Goal: Task Accomplishment & Management: Manage account settings

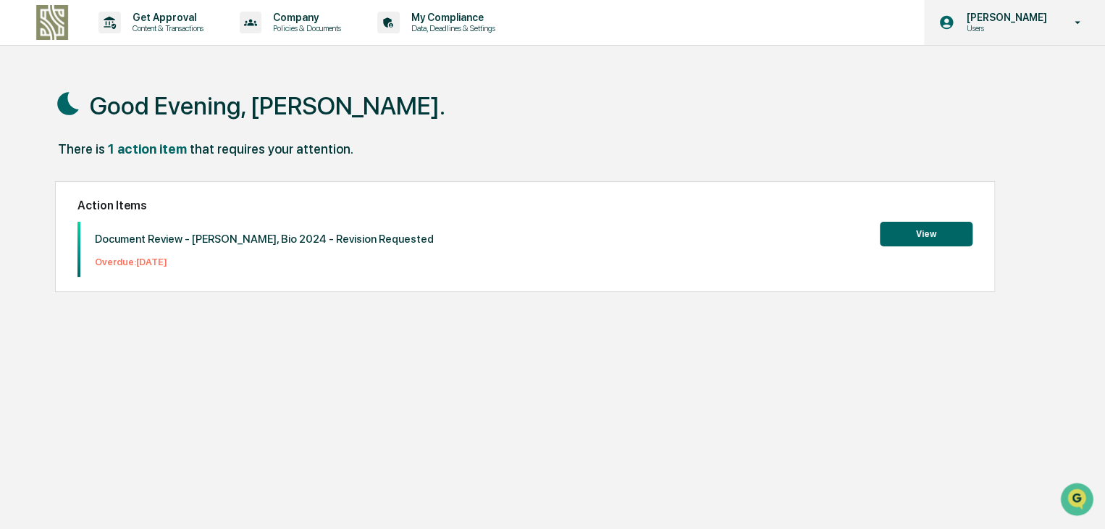
click at [1030, 24] on p "Users" at bounding box center [1004, 28] width 99 height 10
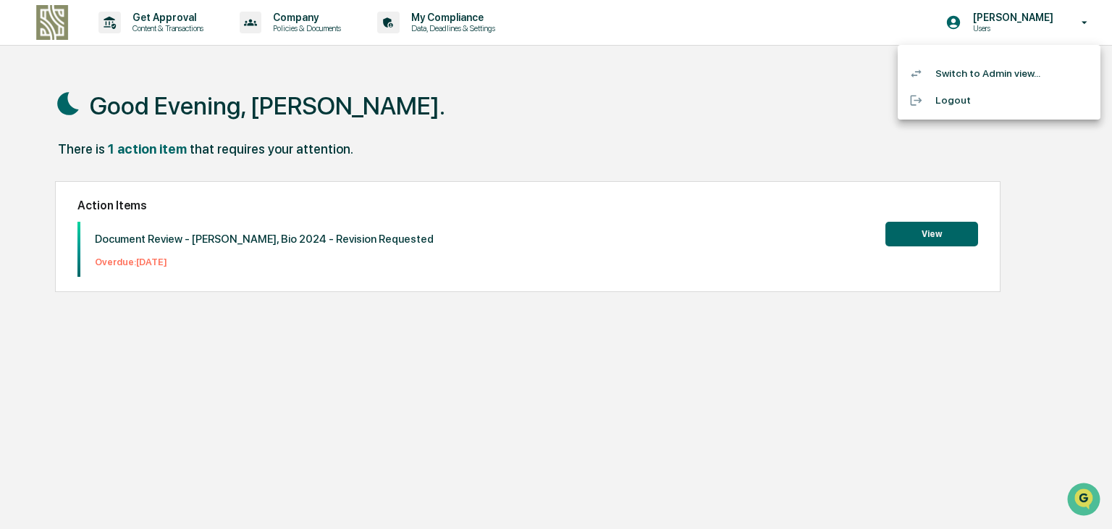
click at [986, 73] on li "Switch to Admin view..." at bounding box center [999, 73] width 203 height 27
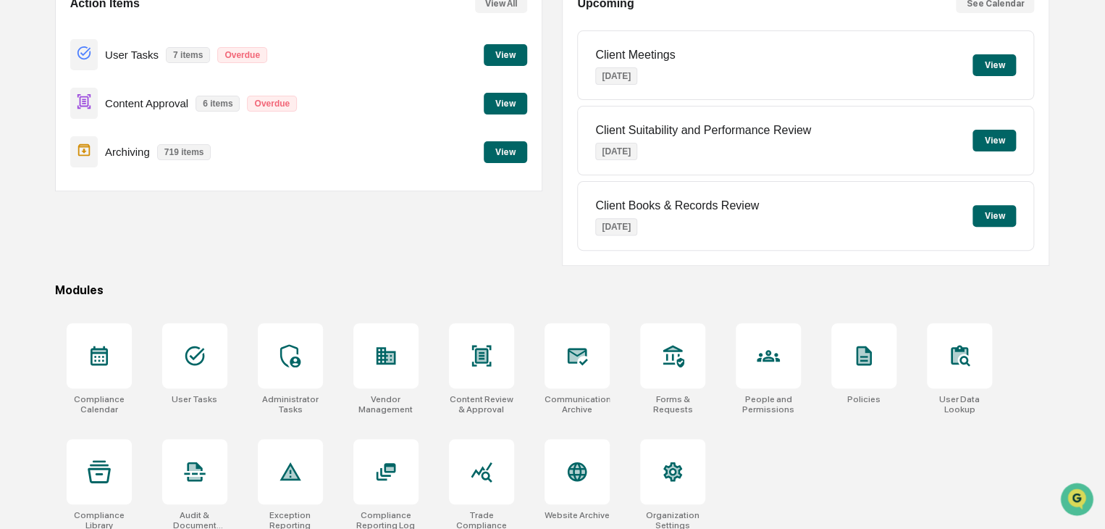
scroll to position [172, 0]
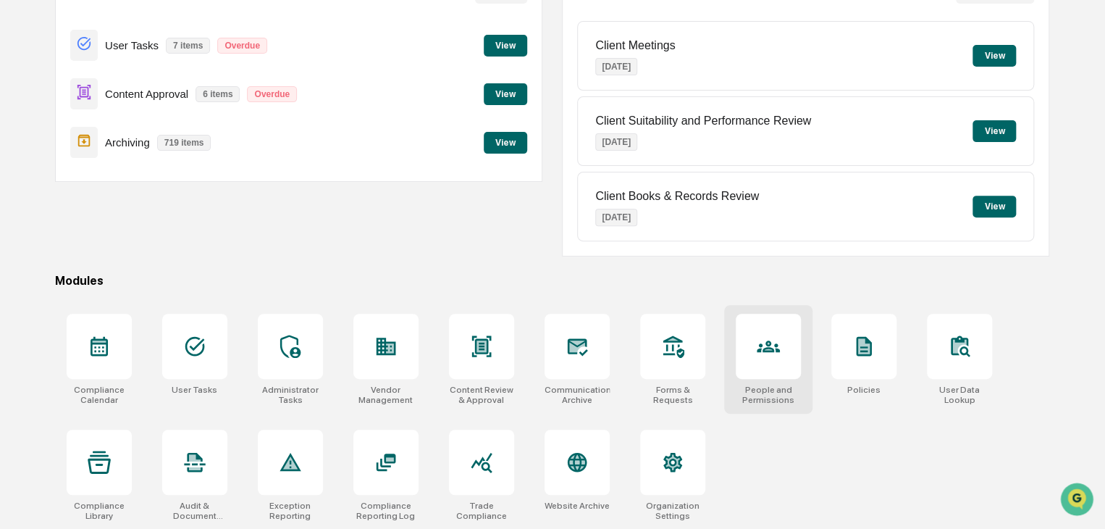
click at [788, 340] on div at bounding box center [768, 346] width 65 height 65
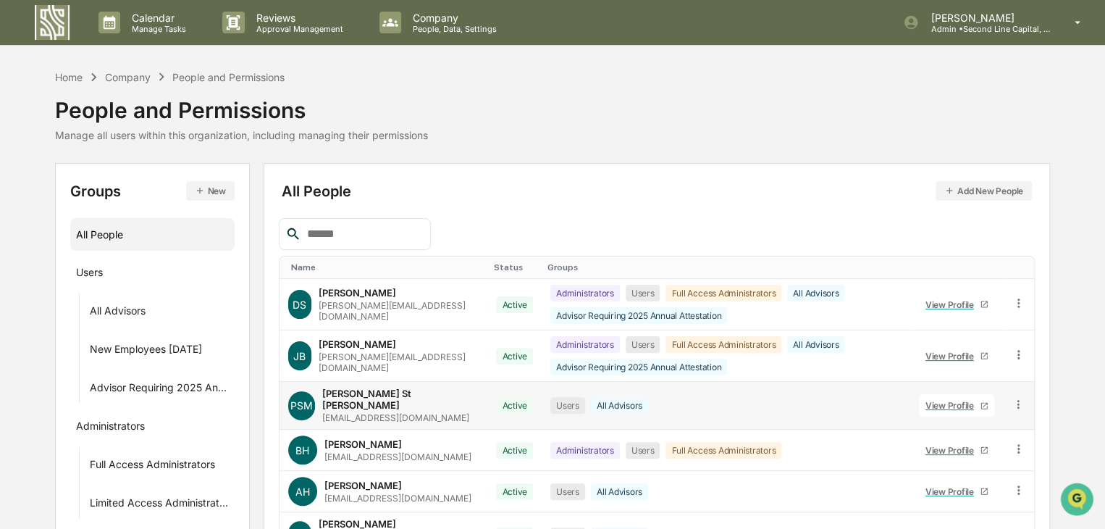
click at [1022, 404] on icon at bounding box center [1019, 405] width 14 height 14
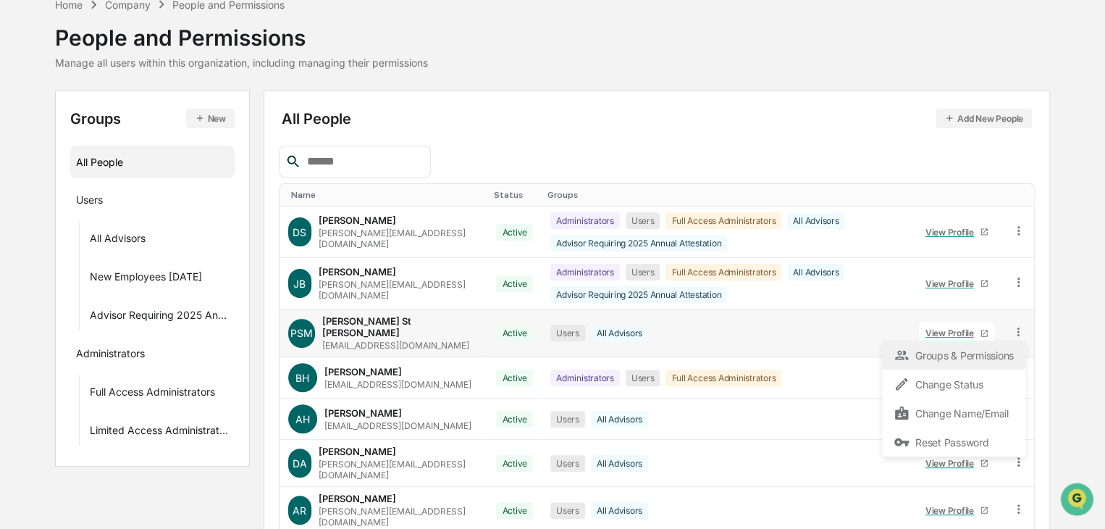
click at [934, 351] on div "Groups & Permissions" at bounding box center [954, 354] width 120 height 17
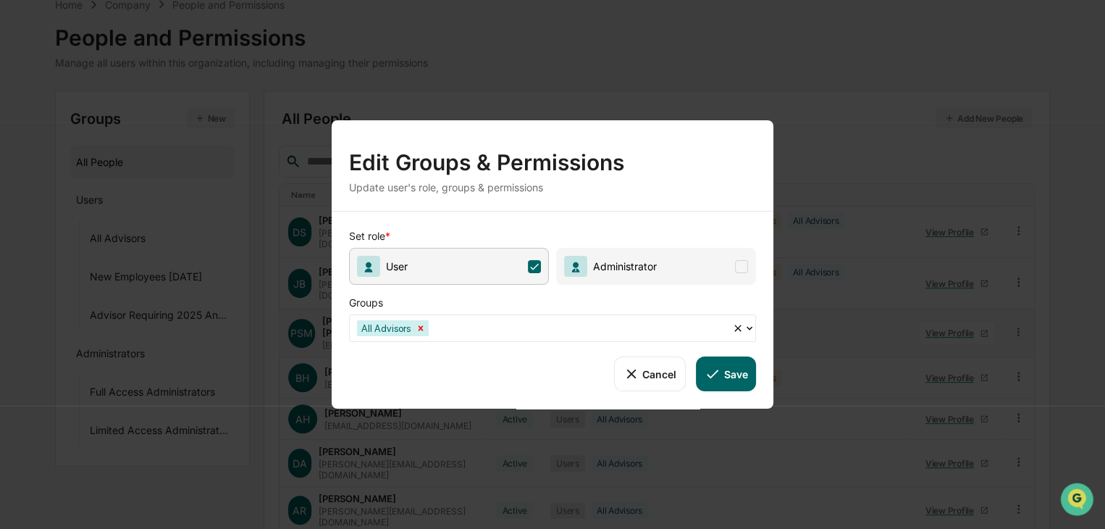
click at [420, 325] on icon "Remove All Advisors" at bounding box center [421, 327] width 5 height 5
click at [729, 323] on div at bounding box center [546, 327] width 379 height 17
click at [660, 181] on div "Update user's role, groups & permissions" at bounding box center [552, 187] width 407 height 12
click at [652, 380] on button "Cancel" at bounding box center [650, 373] width 72 height 35
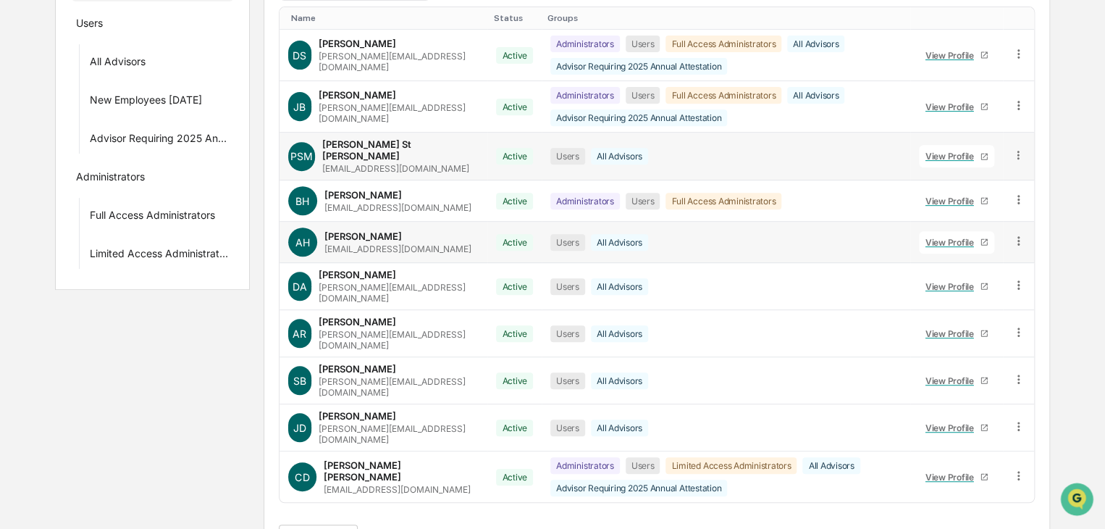
scroll to position [257, 0]
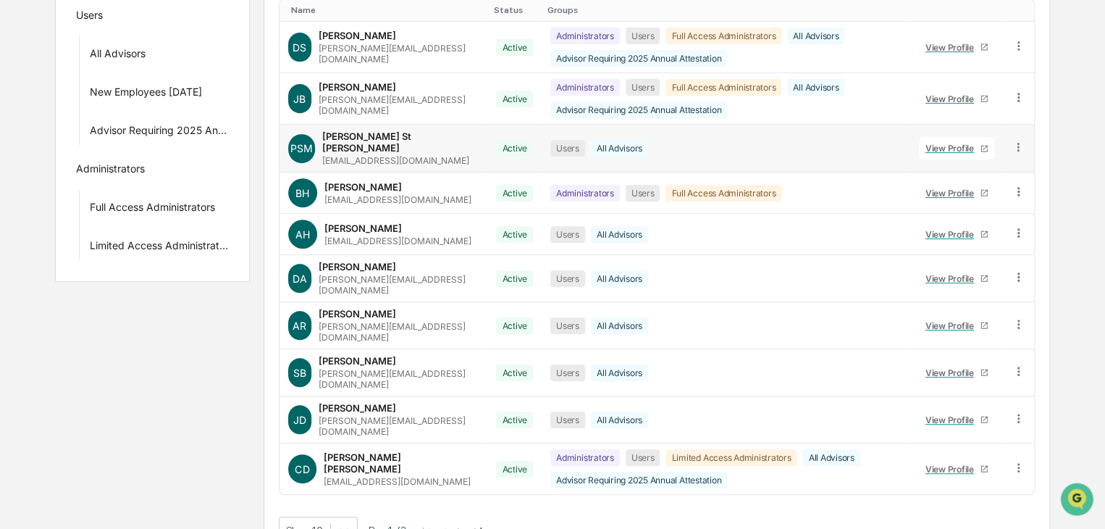
click at [468, 524] on button ">" at bounding box center [460, 530] width 14 height 12
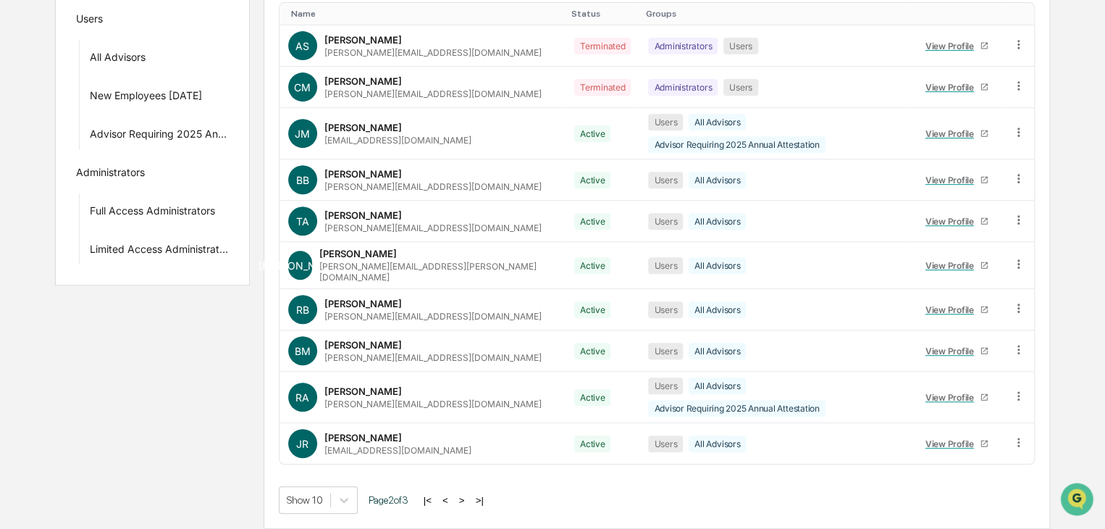
scroll to position [226, 0]
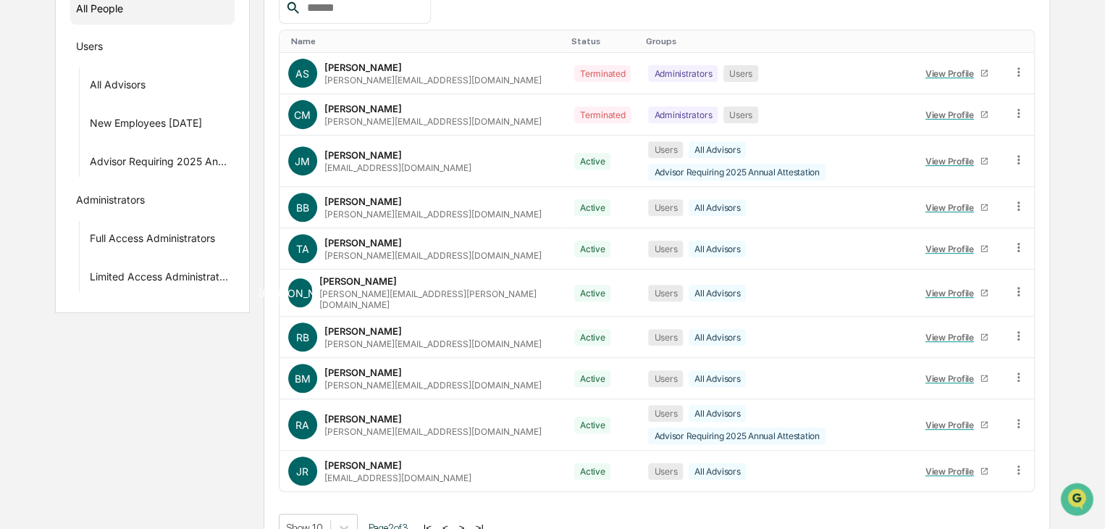
click at [466, 521] on button ">" at bounding box center [462, 527] width 14 height 12
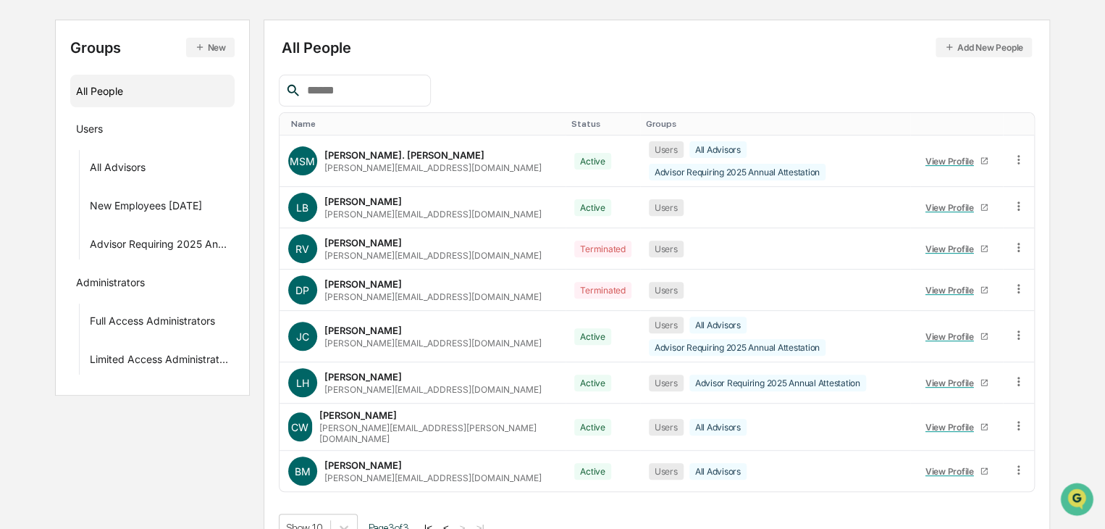
click at [437, 521] on button "|<" at bounding box center [428, 527] width 17 height 12
